Goal: Transaction & Acquisition: Purchase product/service

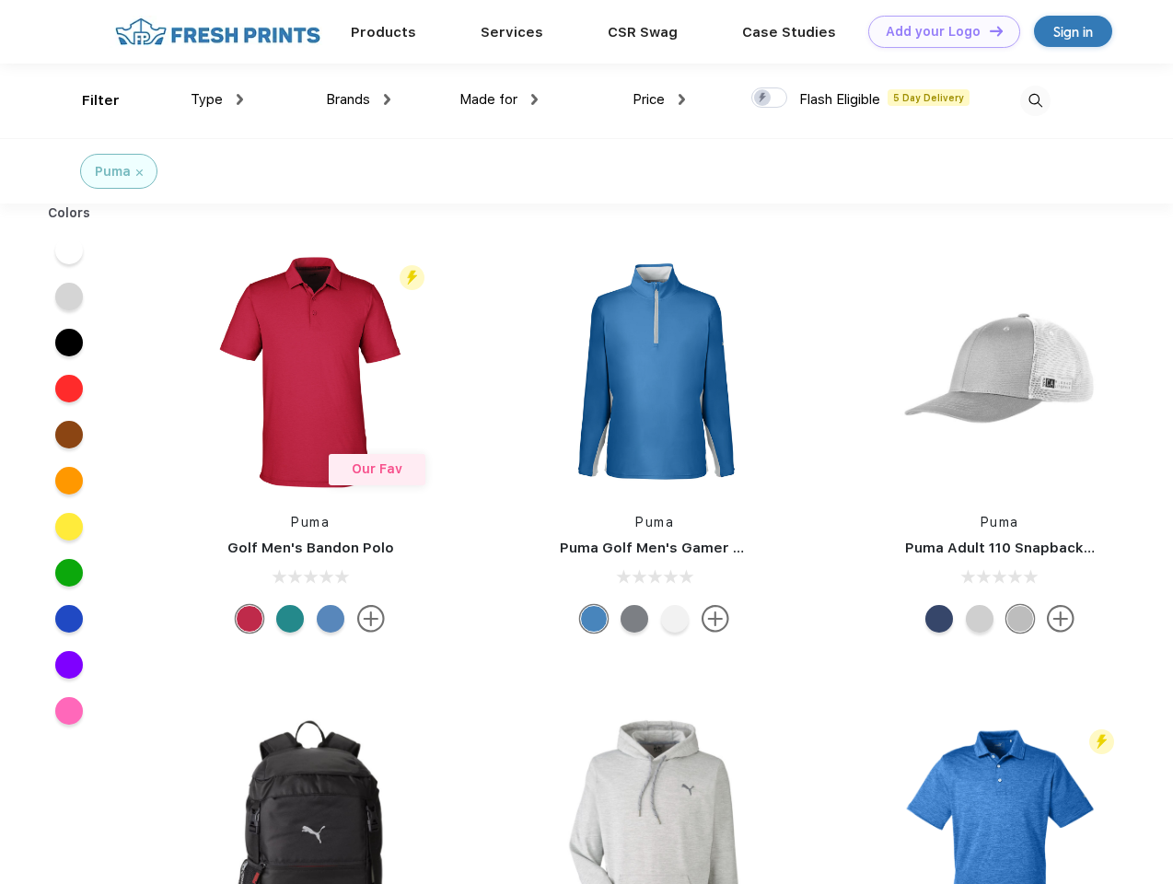
click at [938, 31] on link "Add your Logo Design Tool" at bounding box center [944, 32] width 152 height 32
click at [88, 100] on div "Filter" at bounding box center [101, 100] width 38 height 21
click at [217, 99] on span "Type" at bounding box center [207, 99] width 32 height 17
click at [358, 99] on span "Brands" at bounding box center [348, 99] width 44 height 17
click at [499, 99] on span "Made for" at bounding box center [489, 99] width 58 height 17
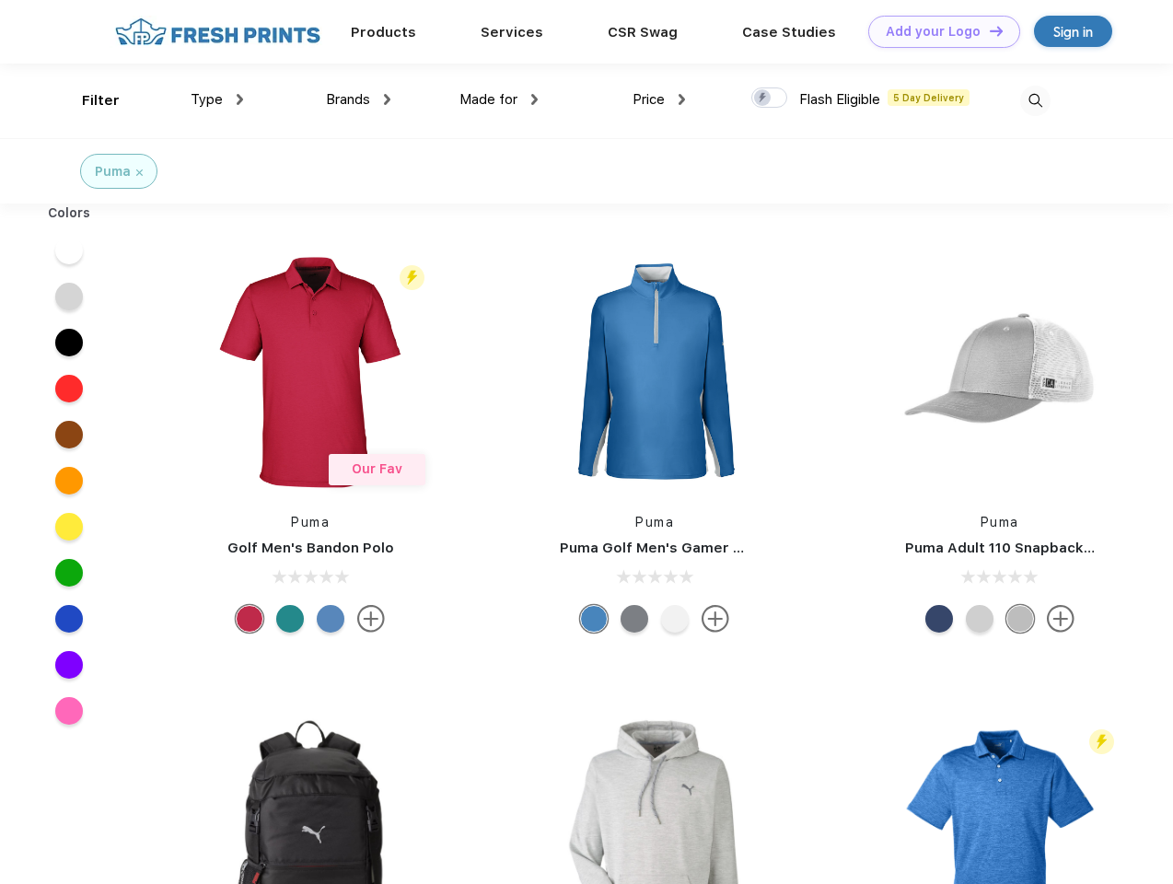
click at [659, 99] on span "Price" at bounding box center [649, 99] width 32 height 17
click at [770, 99] on div at bounding box center [769, 97] width 36 height 20
click at [763, 99] on input "checkbox" at bounding box center [757, 93] width 12 height 12
click at [1035, 100] on img at bounding box center [1035, 101] width 30 height 30
click at [69, 250] on div at bounding box center [69, 250] width 71 height 46
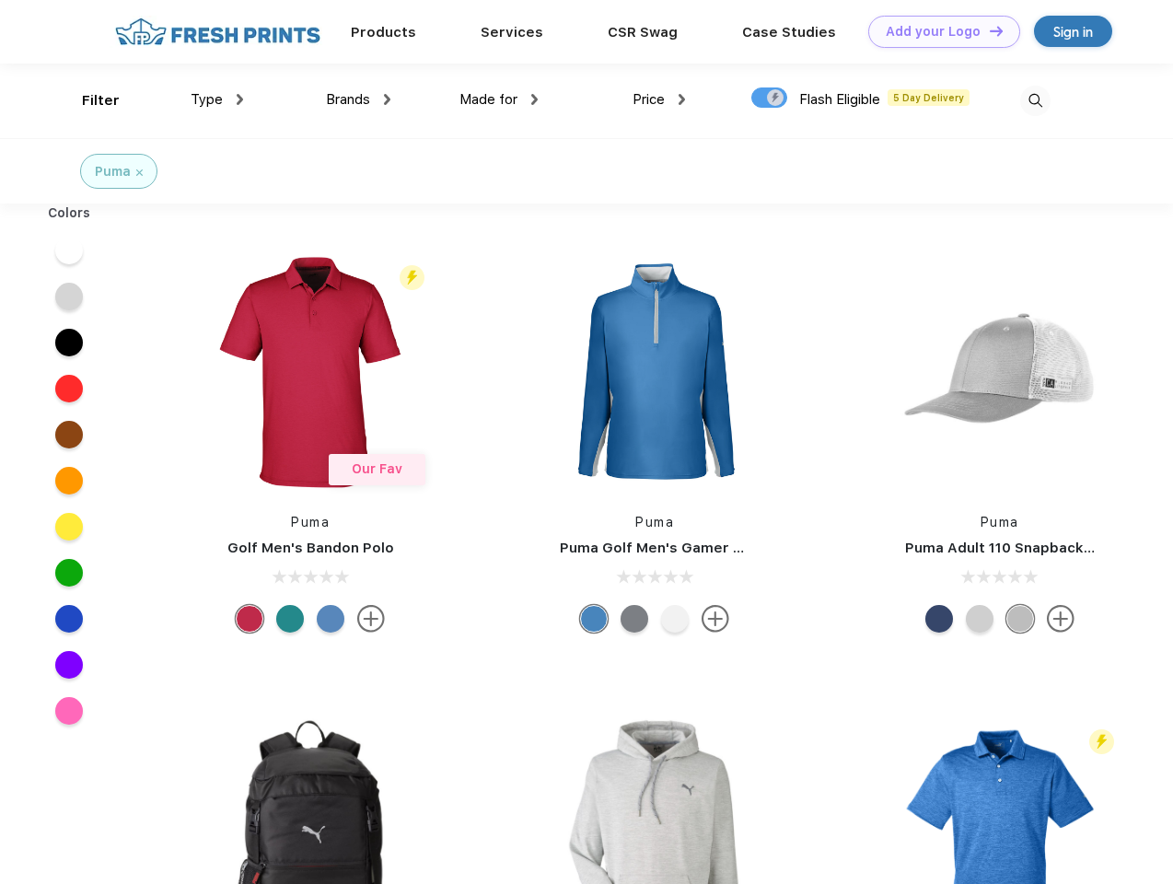
click at [69, 297] on div at bounding box center [69, 297] width 71 height 46
